Goal: Task Accomplishment & Management: Manage account settings

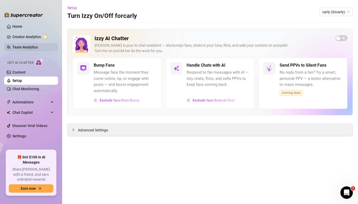
click at [37, 45] on link "Team Analytics" at bounding box center [24, 47] width 25 height 4
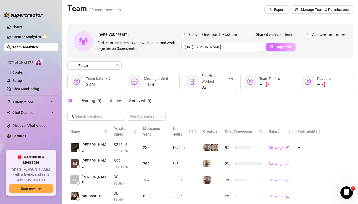
click at [276, 47] on span "Copy Link" at bounding box center [284, 47] width 16 height 4
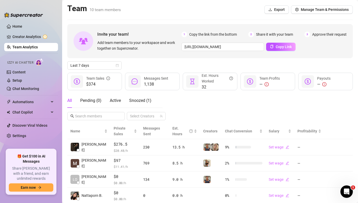
click at [331, 34] on span "Approve their request" at bounding box center [329, 35] width 34 height 6
click at [134, 102] on span "Snoozed ( 1 )" at bounding box center [140, 100] width 22 height 5
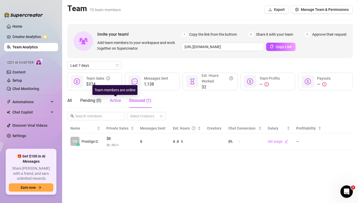
click at [114, 101] on span "Active" at bounding box center [115, 100] width 11 height 5
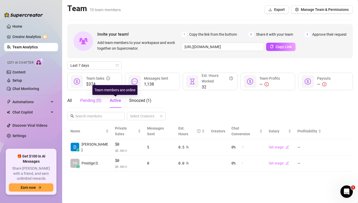
click at [89, 98] on div "Pending ( 0 )" at bounding box center [90, 101] width 21 height 6
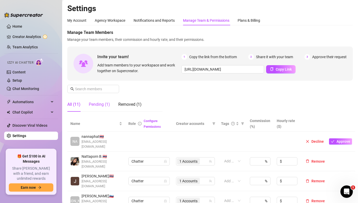
click at [101, 106] on div "Pending (1)" at bounding box center [99, 105] width 21 height 6
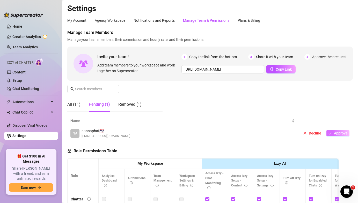
click at [341, 136] on button "Approve" at bounding box center [338, 133] width 23 height 6
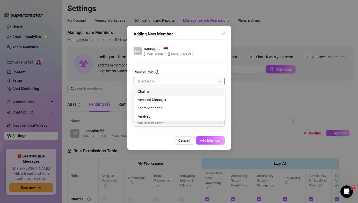
click at [181, 83] on input "Choose Role" at bounding box center [177, 81] width 80 height 8
click at [172, 93] on div "Chatter" at bounding box center [179, 92] width 83 height 6
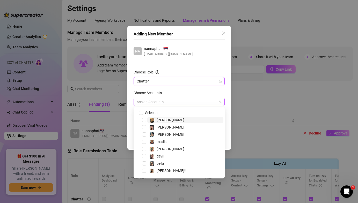
click at [172, 103] on div at bounding box center [177, 101] width 84 height 7
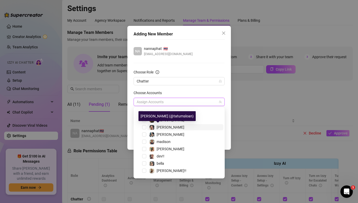
click at [165, 129] on span "[PERSON_NAME]" at bounding box center [171, 127] width 28 height 4
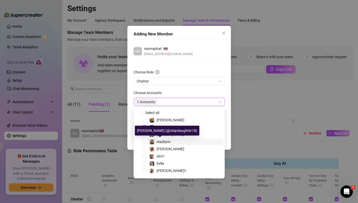
click at [166, 143] on span "madison" at bounding box center [164, 142] width 14 height 4
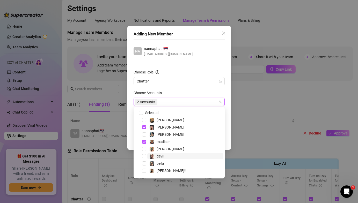
click at [165, 155] on span "dev!!" at bounding box center [185, 156] width 76 height 6
click at [185, 86] on form "Choose Role Chatter Choose Accounts 3 Accounts Tags Add or enter new" at bounding box center [179, 98] width 91 height 58
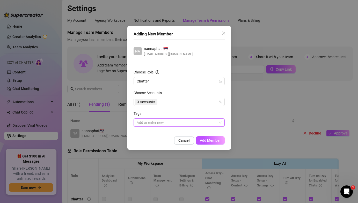
click at [187, 125] on div at bounding box center [177, 122] width 84 height 7
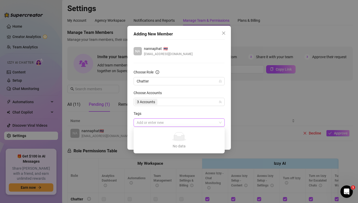
click at [186, 115] on div "Tags" at bounding box center [179, 115] width 91 height 8
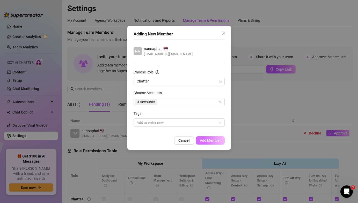
click at [201, 138] on button "Add Member" at bounding box center [210, 141] width 29 height 8
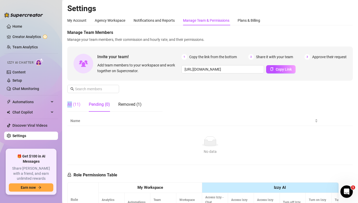
click at [72, 102] on div "All (11)" at bounding box center [73, 104] width 13 height 15
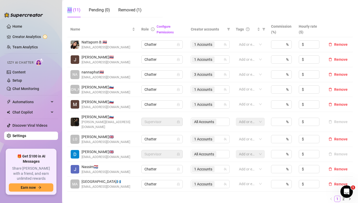
scroll to position [84, 0]
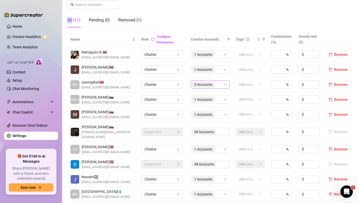
click at [204, 84] on span "3 Accounts" at bounding box center [203, 85] width 18 height 6
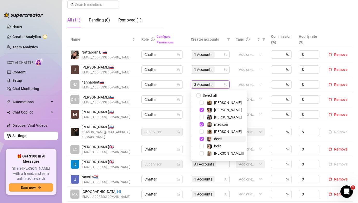
click at [216, 139] on span "dev!!" at bounding box center [218, 139] width 8 height 4
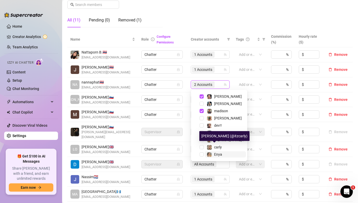
click at [215, 155] on span "Enya" at bounding box center [218, 155] width 8 height 4
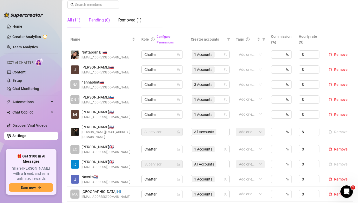
click at [104, 20] on div "Pending (0)" at bounding box center [99, 20] width 21 height 6
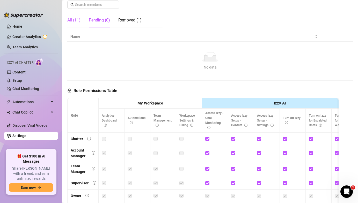
click at [77, 20] on div "All (11)" at bounding box center [73, 20] width 13 height 6
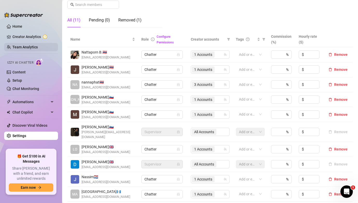
click at [31, 47] on link "Team Analytics" at bounding box center [24, 47] width 25 height 4
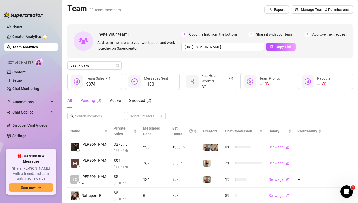
click at [96, 99] on div "Pending ( 0 )" at bounding box center [90, 101] width 21 height 6
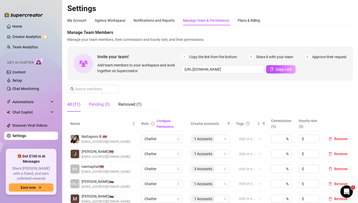
click at [99, 104] on div "Pending (0)" at bounding box center [99, 105] width 21 height 6
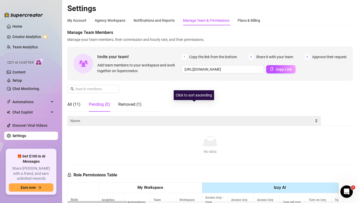
scroll to position [39, 0]
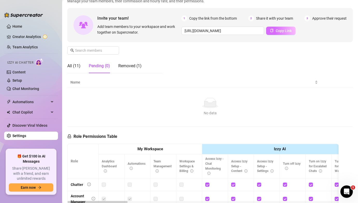
click at [277, 30] on span "Copy Link" at bounding box center [284, 31] width 16 height 4
click at [75, 69] on div "All (11)" at bounding box center [73, 66] width 13 height 6
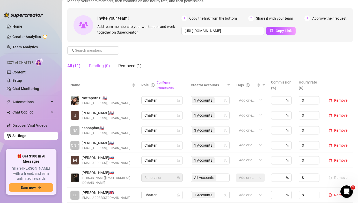
click at [101, 69] on div "Pending (0)" at bounding box center [99, 66] width 21 height 6
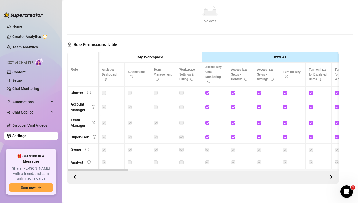
scroll to position [0, 2]
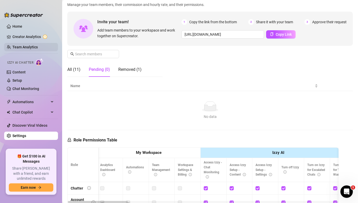
click at [38, 48] on link "Team Analytics" at bounding box center [24, 47] width 25 height 4
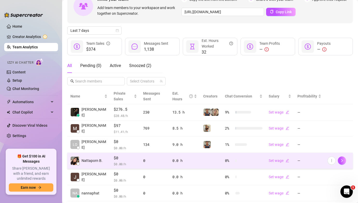
click at [164, 162] on div "0" at bounding box center [154, 161] width 23 height 6
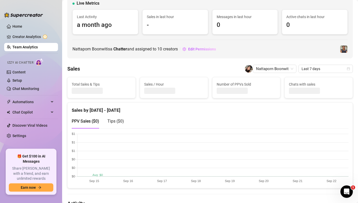
click at [38, 49] on link "Team Analytics" at bounding box center [24, 47] width 25 height 4
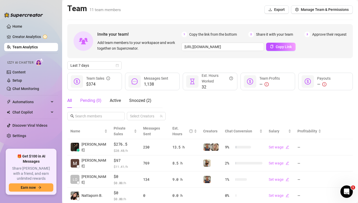
click at [90, 103] on div "Pending ( 0 )" at bounding box center [90, 101] width 21 height 6
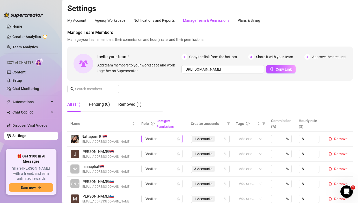
click at [168, 137] on span "Chatter" at bounding box center [162, 139] width 35 height 8
click at [166, 107] on div "Manage Team Members Manage your team members, their commission and hourly rate,…" at bounding box center [210, 73] width 286 height 87
click at [106, 103] on div "Pending (0)" at bounding box center [99, 105] width 21 height 6
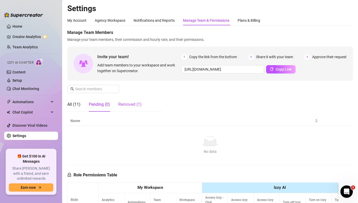
click at [132, 107] on div "Removed (1)" at bounding box center [129, 105] width 23 height 6
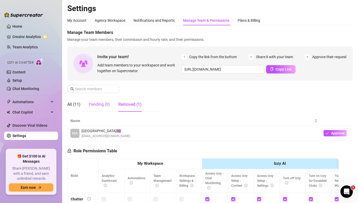
click at [96, 103] on div "Pending (0)" at bounding box center [99, 105] width 21 height 6
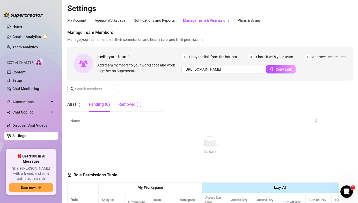
click at [125, 103] on div "Removed (1)" at bounding box center [129, 105] width 23 height 6
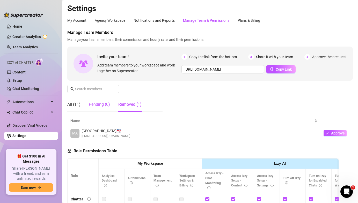
click at [104, 106] on div "Pending (0)" at bounding box center [99, 105] width 21 height 6
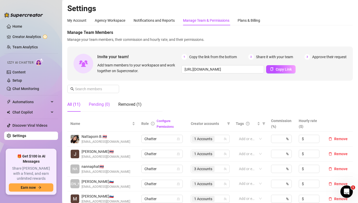
click at [103, 105] on div "Pending (0)" at bounding box center [99, 105] width 21 height 6
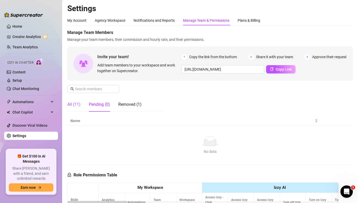
click at [76, 103] on div "All (11)" at bounding box center [73, 105] width 13 height 6
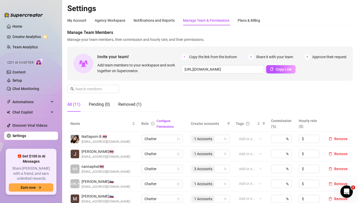
click at [162, 124] on div "Configure Permissions" at bounding box center [171, 123] width 28 height 11
click at [165, 126] on link "Configure Permissions" at bounding box center [165, 123] width 17 height 9
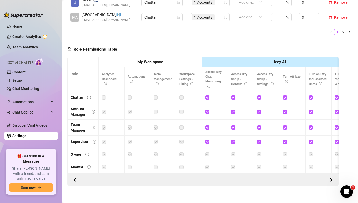
scroll to position [0, 199]
